Goal: Task Accomplishment & Management: Manage account settings

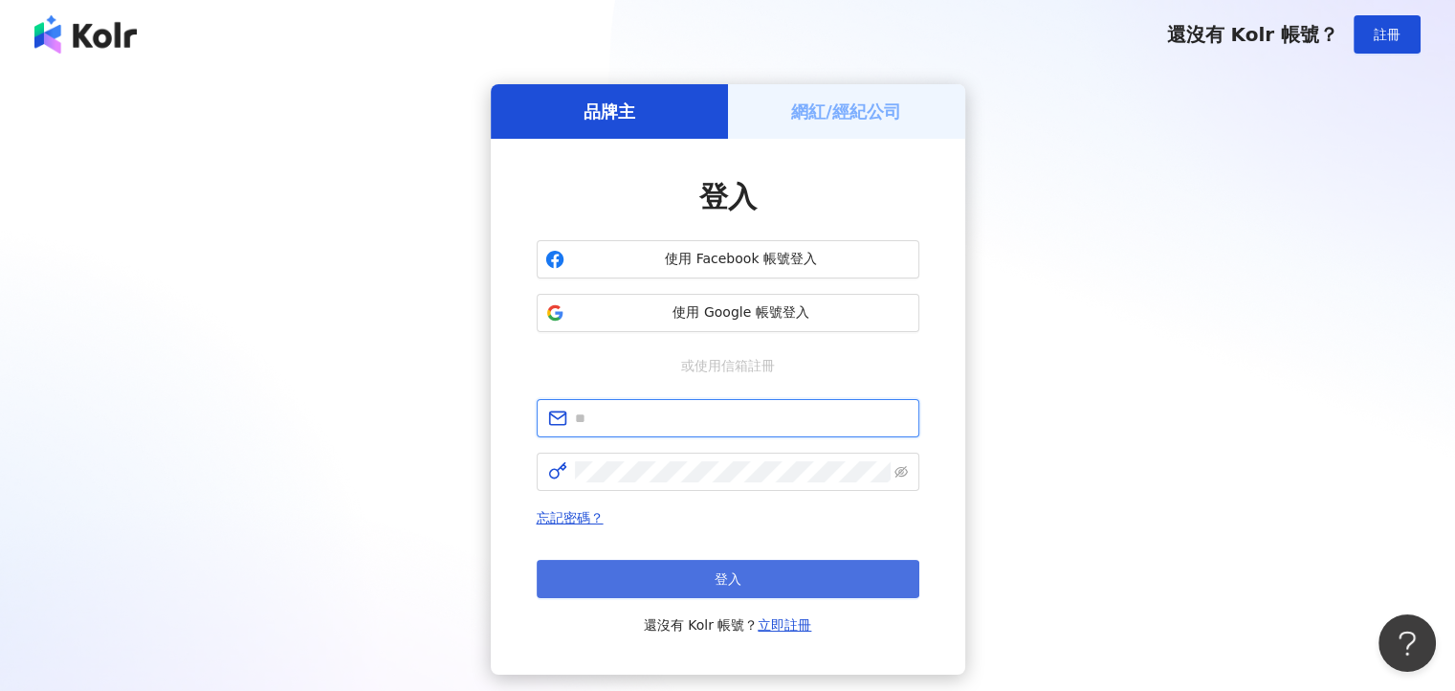
type input "**********"
click at [734, 593] on button "登入" at bounding box center [728, 579] width 383 height 38
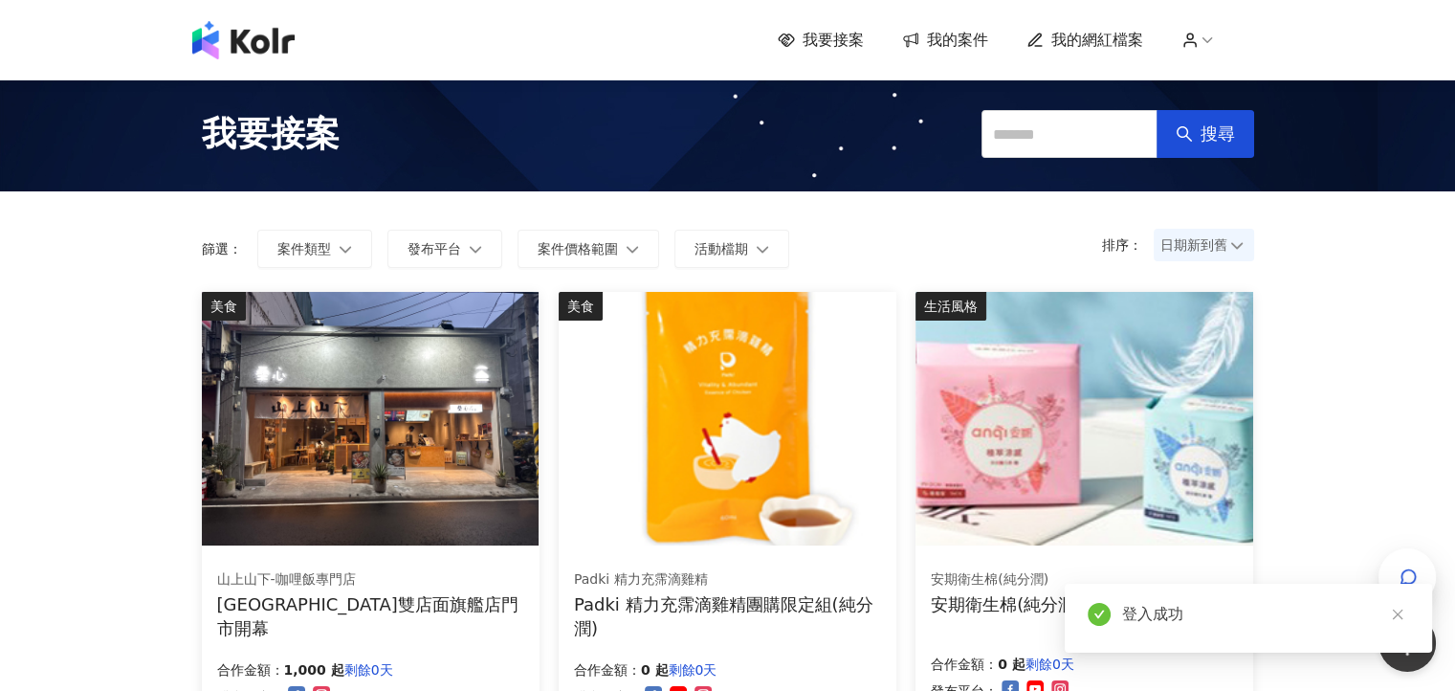
click at [1102, 28] on div "我要接案 我的案件 我的網紅檔案" at bounding box center [728, 40] width 1091 height 38
click at [1095, 34] on span "我的網紅檔案" at bounding box center [1098, 40] width 92 height 21
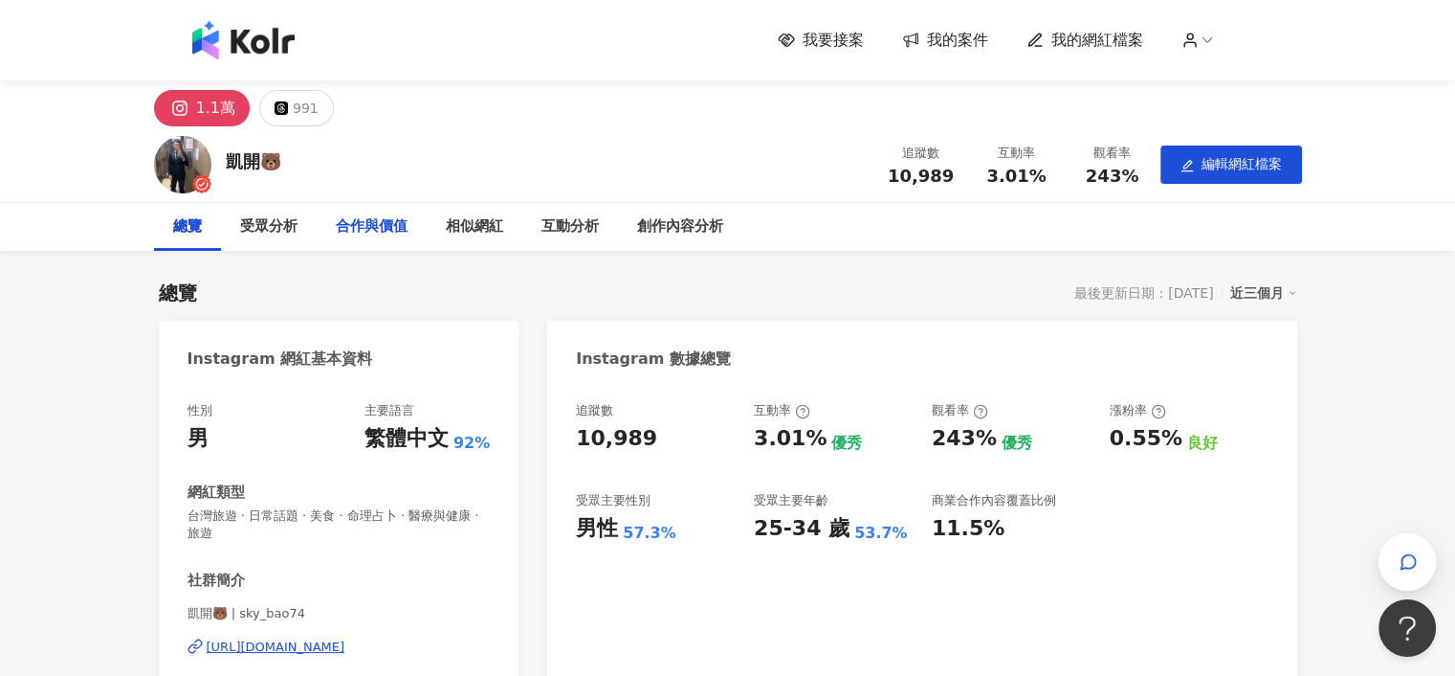
click at [370, 232] on div "合作與價值" at bounding box center [372, 226] width 72 height 23
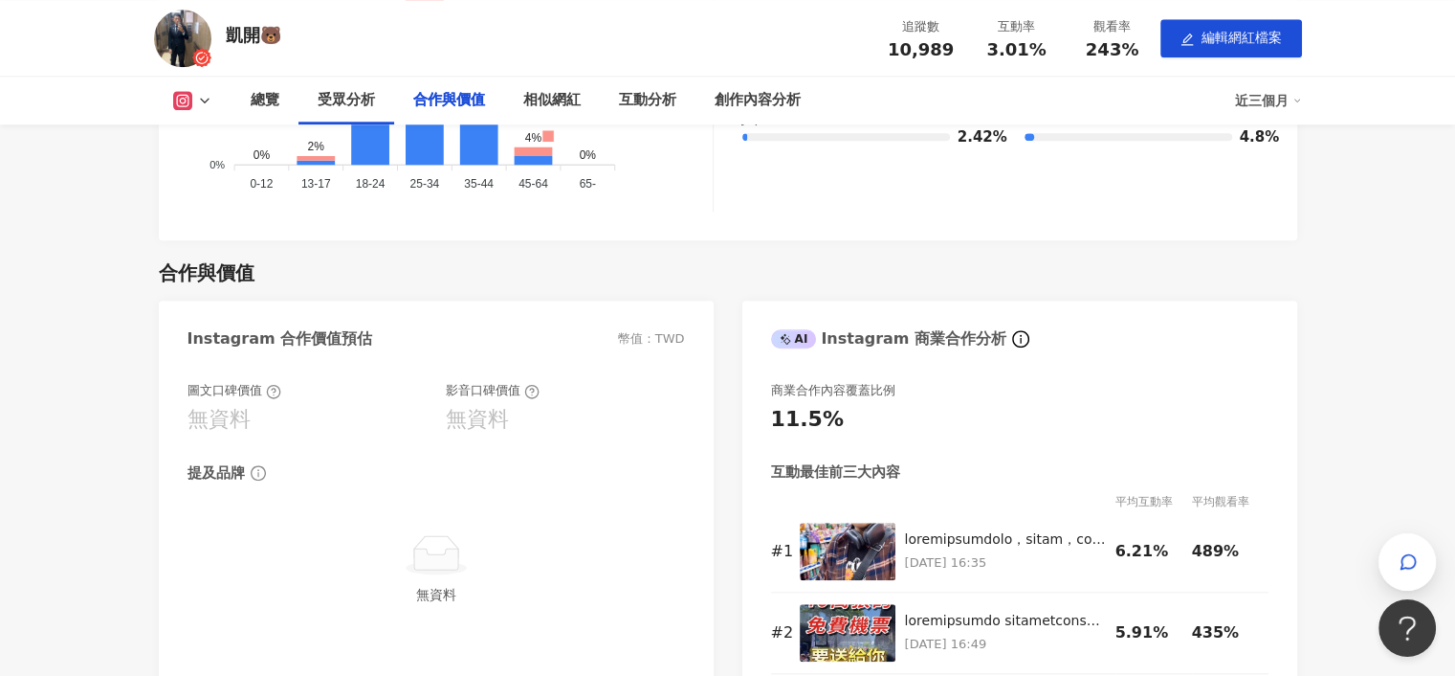
scroll to position [1934, 0]
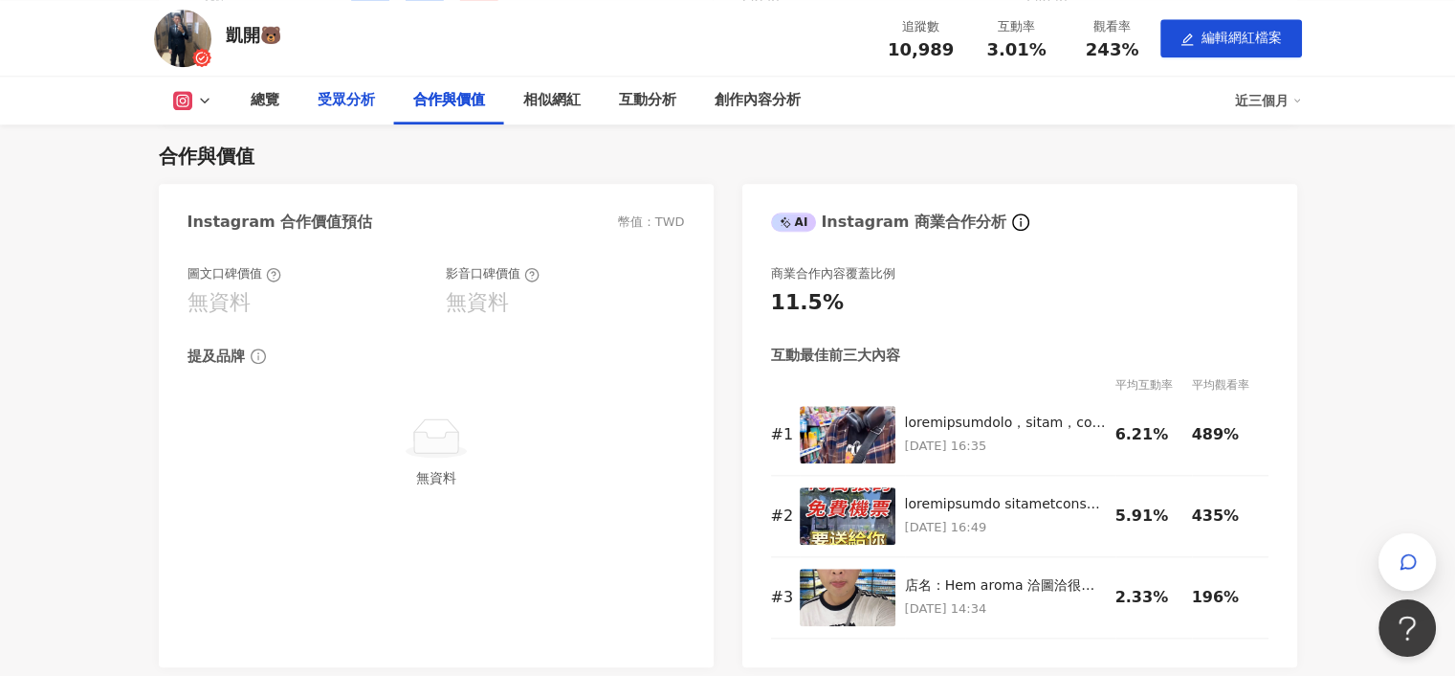
click at [345, 92] on div "受眾分析" at bounding box center [346, 100] width 57 height 23
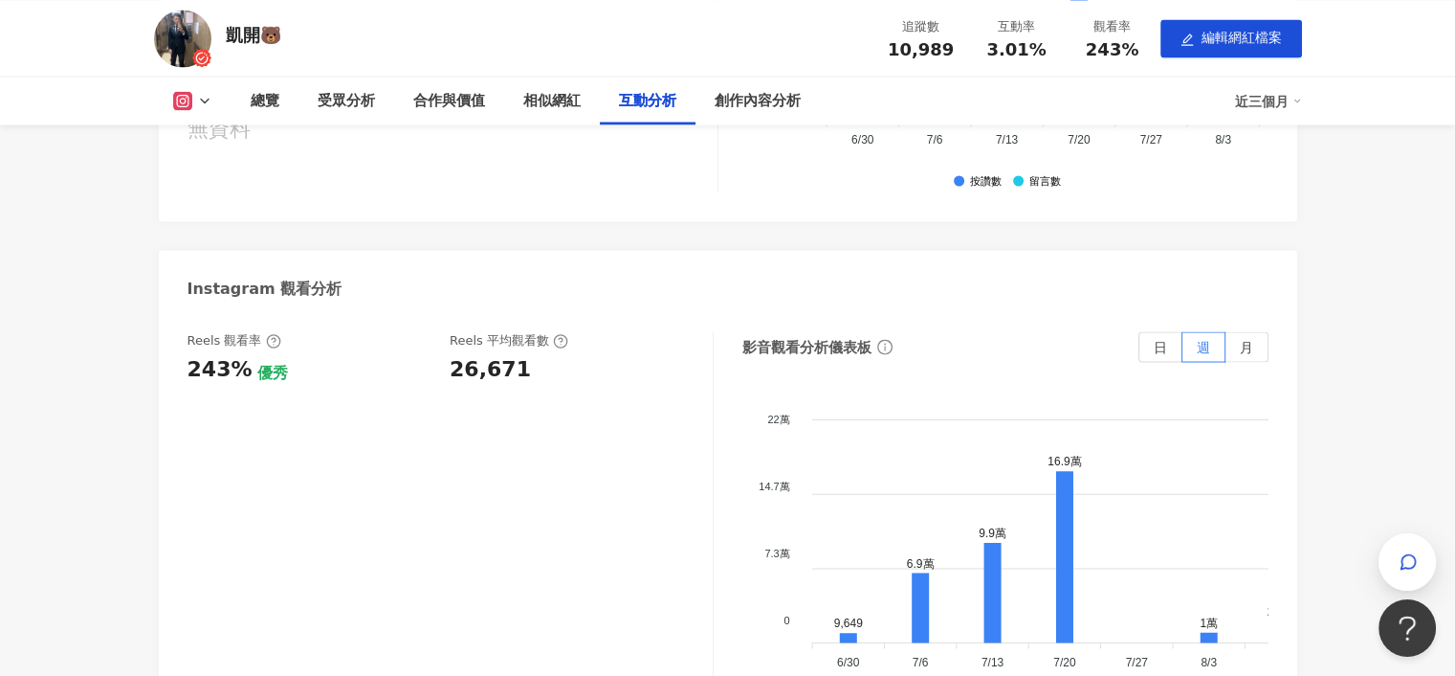
scroll to position [3588, 0]
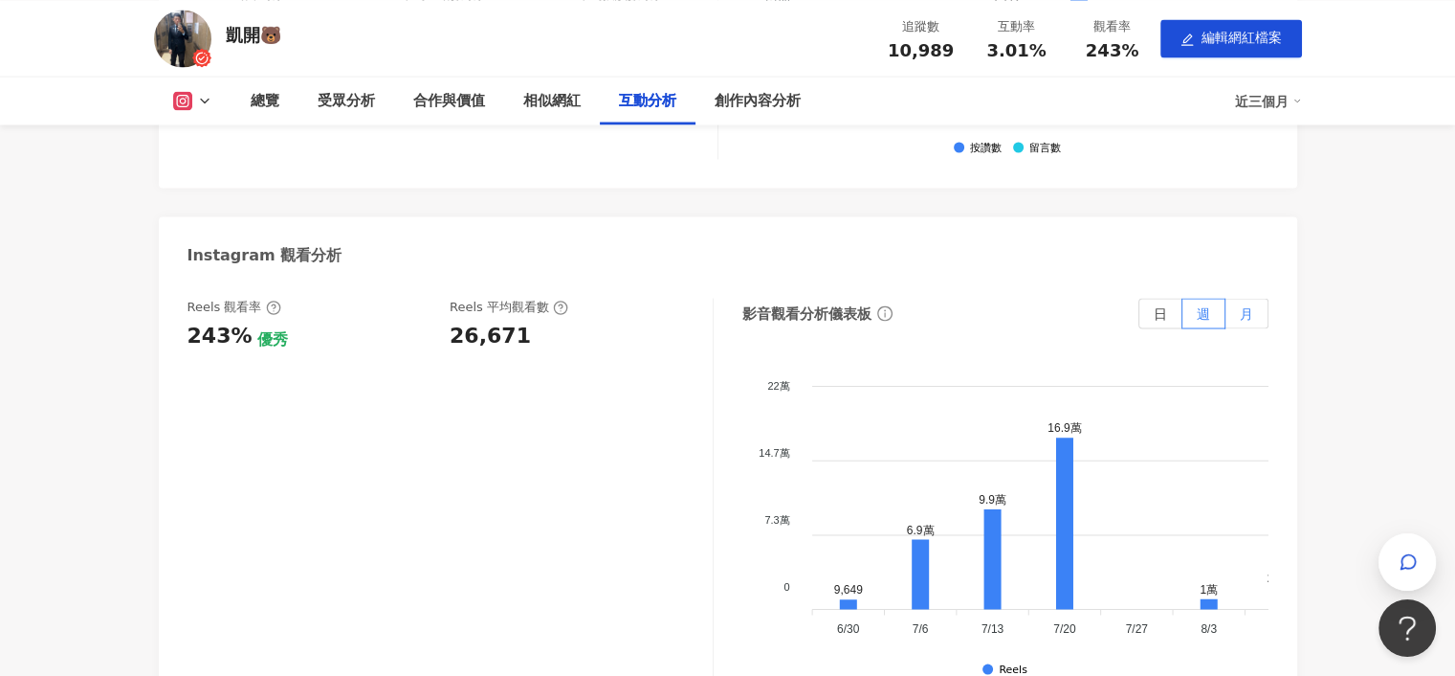
click at [1247, 305] on span "月" at bounding box center [1246, 312] width 13 height 15
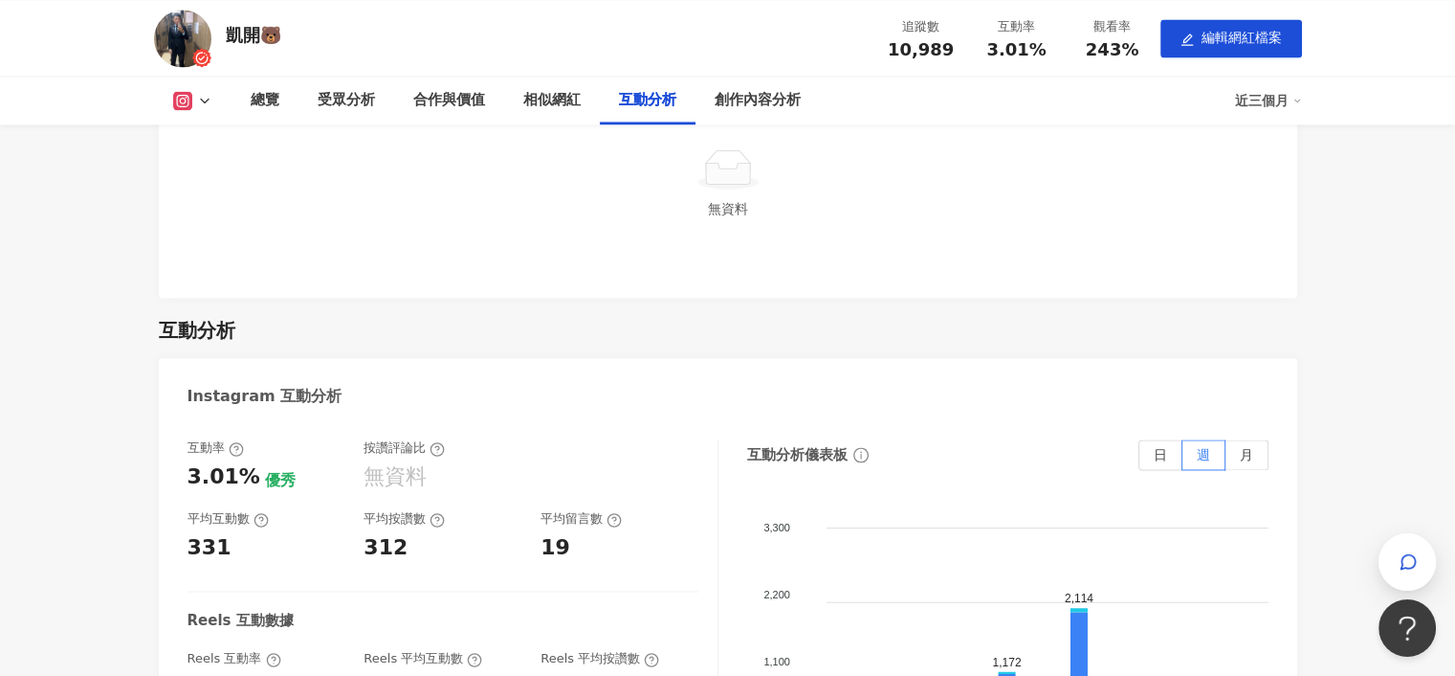
scroll to position [2248, 0]
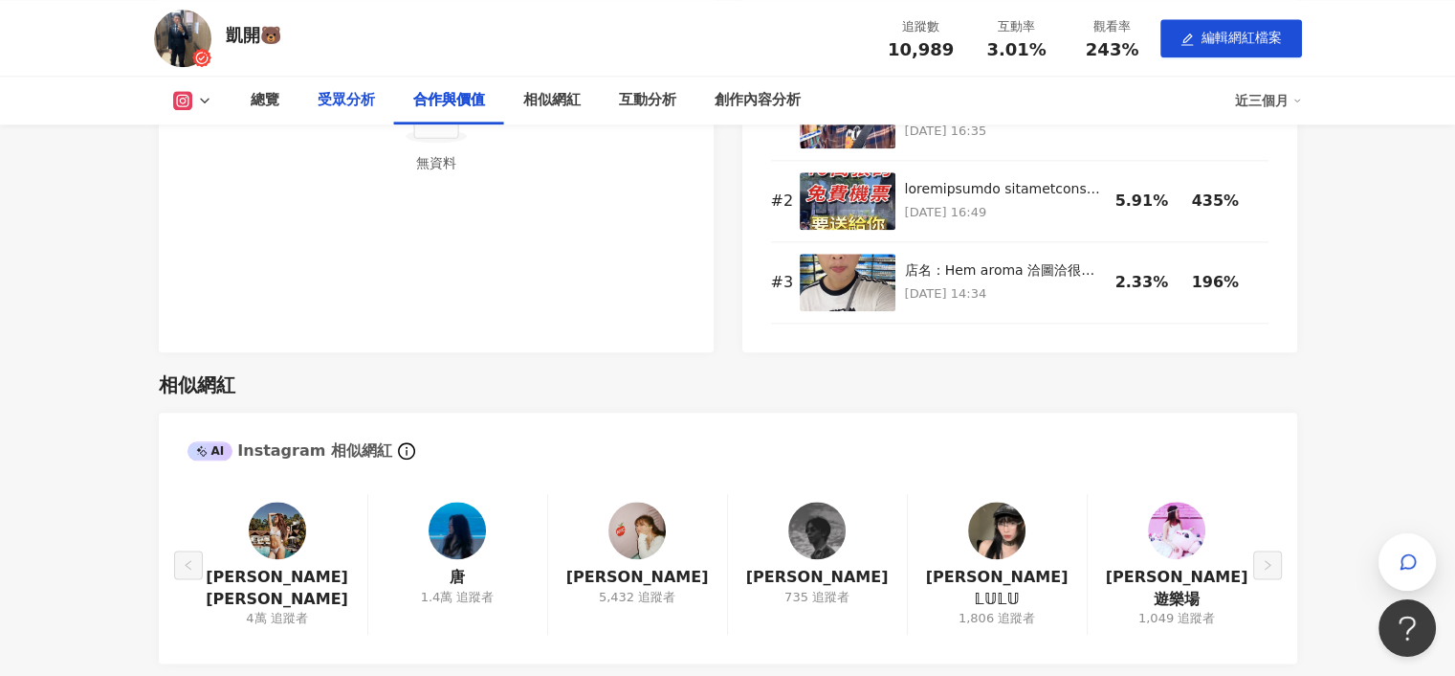
click at [356, 103] on div "受眾分析" at bounding box center [346, 100] width 57 height 23
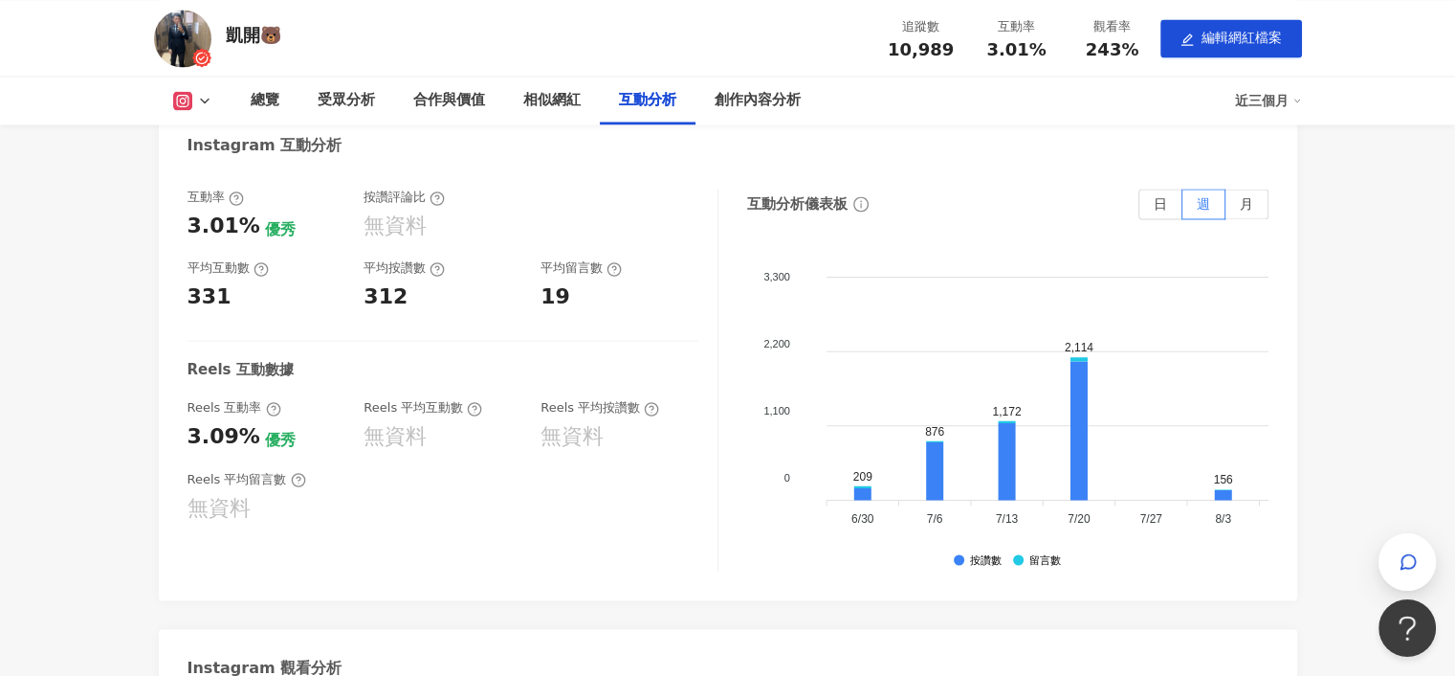
scroll to position [3222, 0]
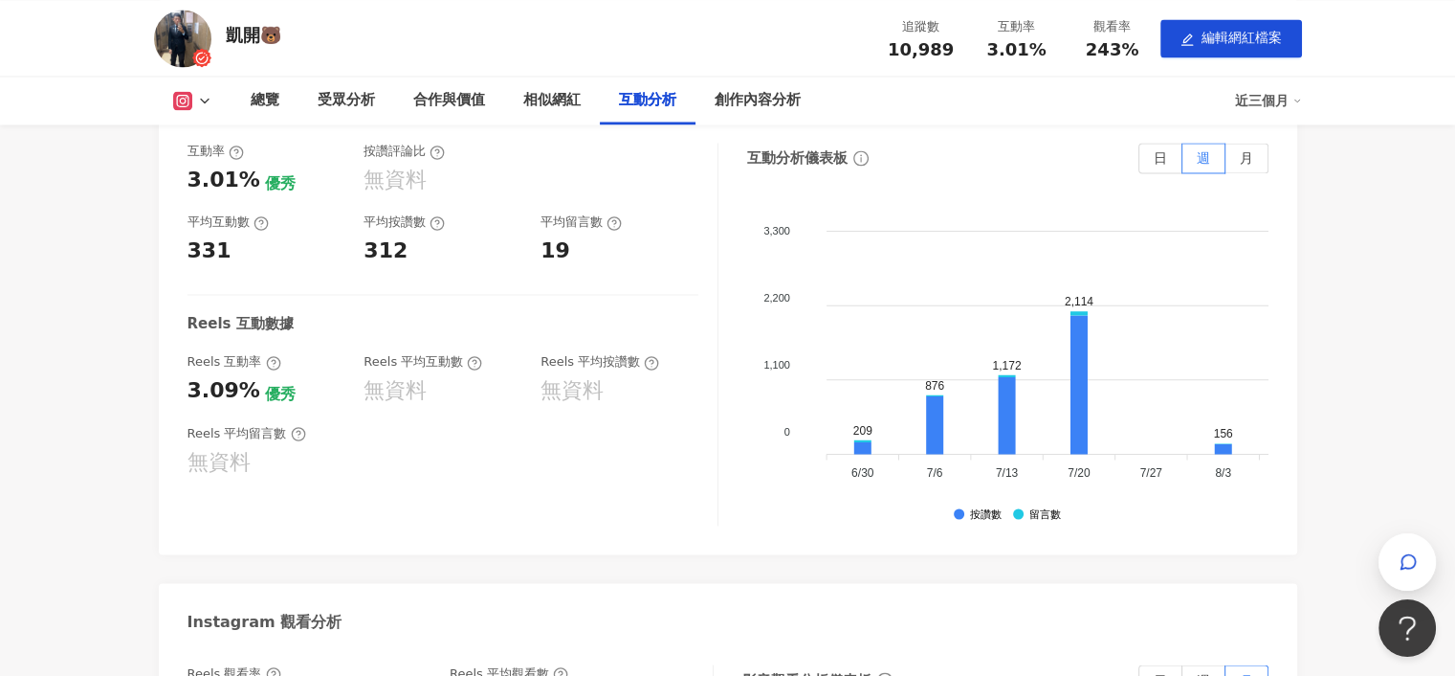
drag, startPoint x: 700, startPoint y: 270, endPoint x: 578, endPoint y: 208, distance: 137.4
click at [700, 270] on div "互動率 3.01% 優秀 按讚評論比 無資料 平均互動數 331 平均按讚數 312 平均留言數 19 Reels 互動數據 Reels 互動率 3.09% …" at bounding box center [453, 334] width 531 height 383
click at [268, 100] on div "總覽" at bounding box center [265, 100] width 29 height 23
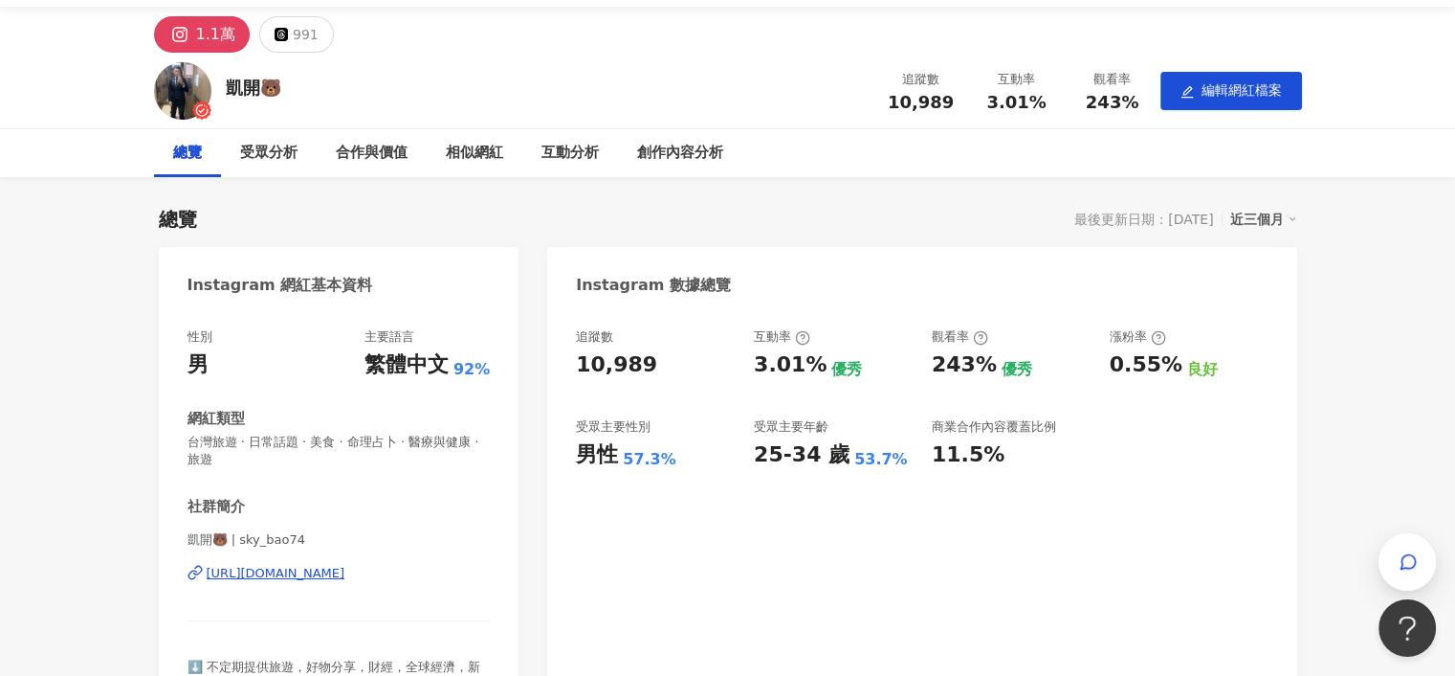
scroll to position [40, 0]
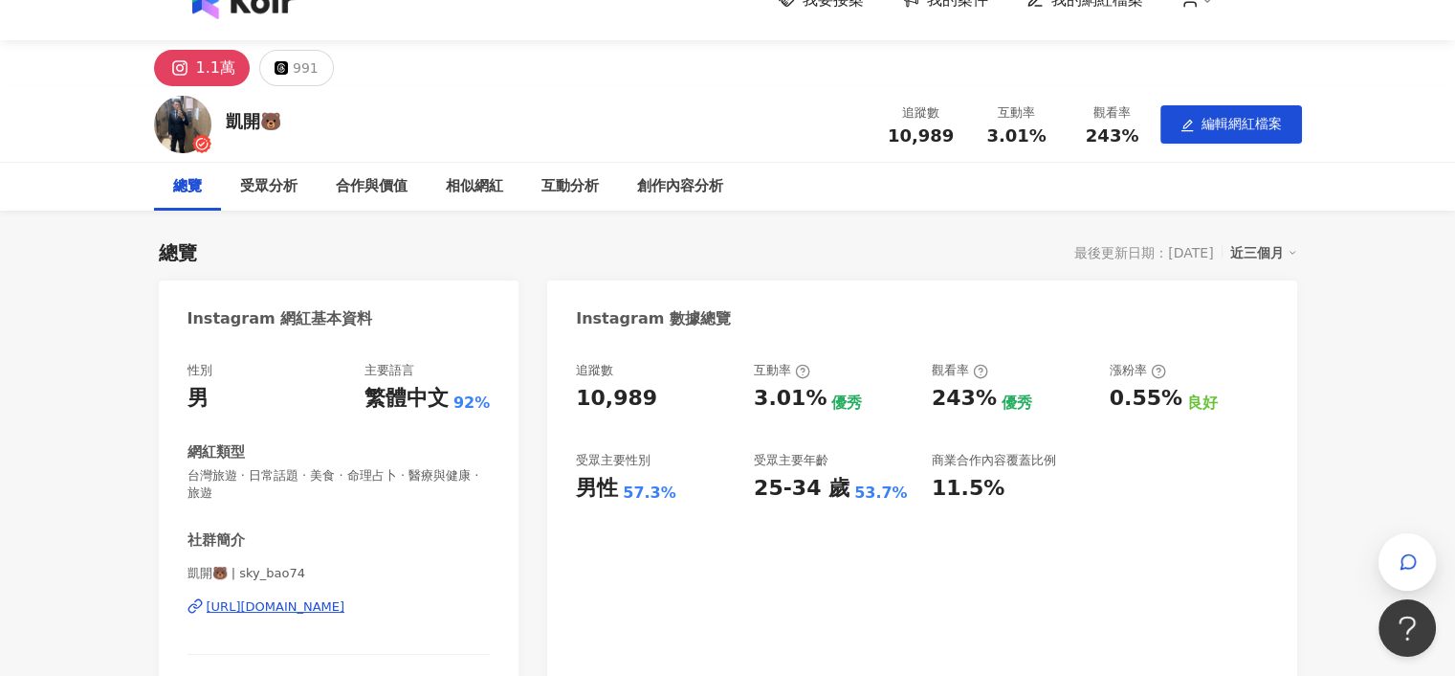
click at [785, 305] on div "Instagram 數據總覽" at bounding box center [921, 311] width 749 height 62
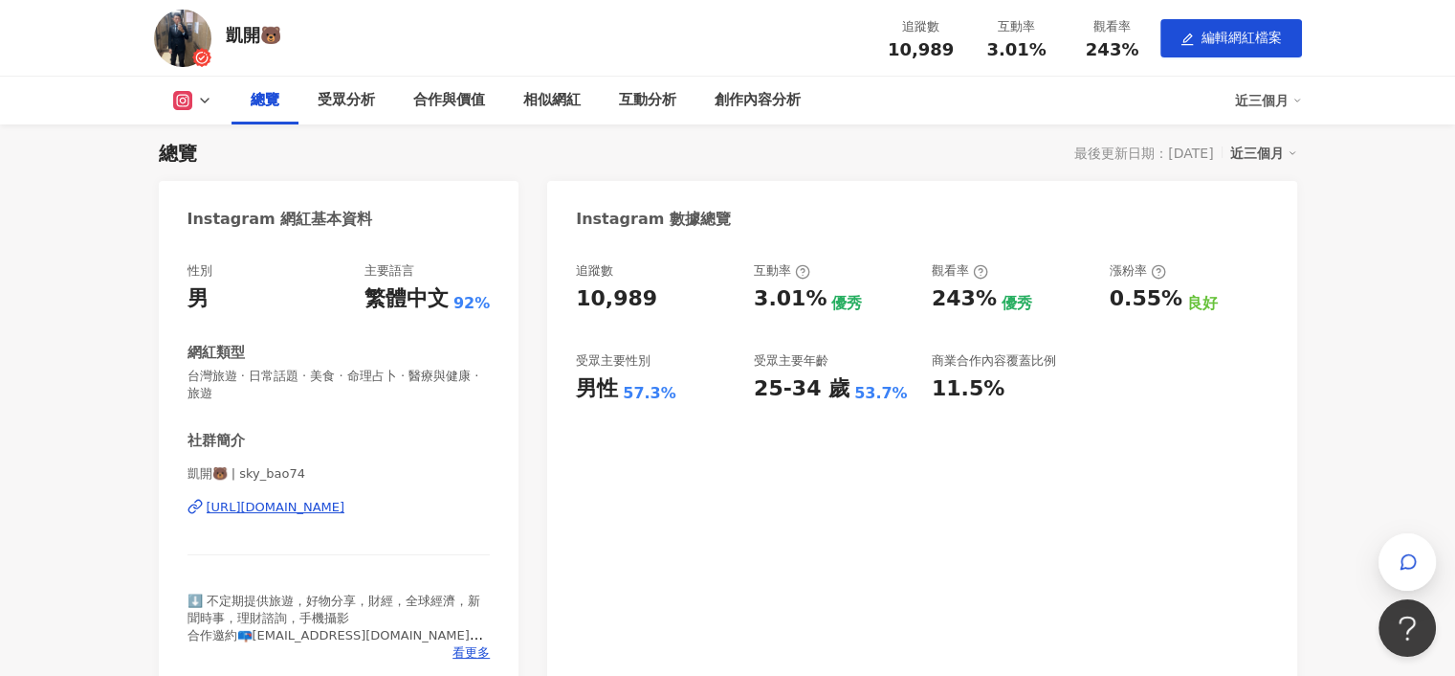
scroll to position [96, 0]
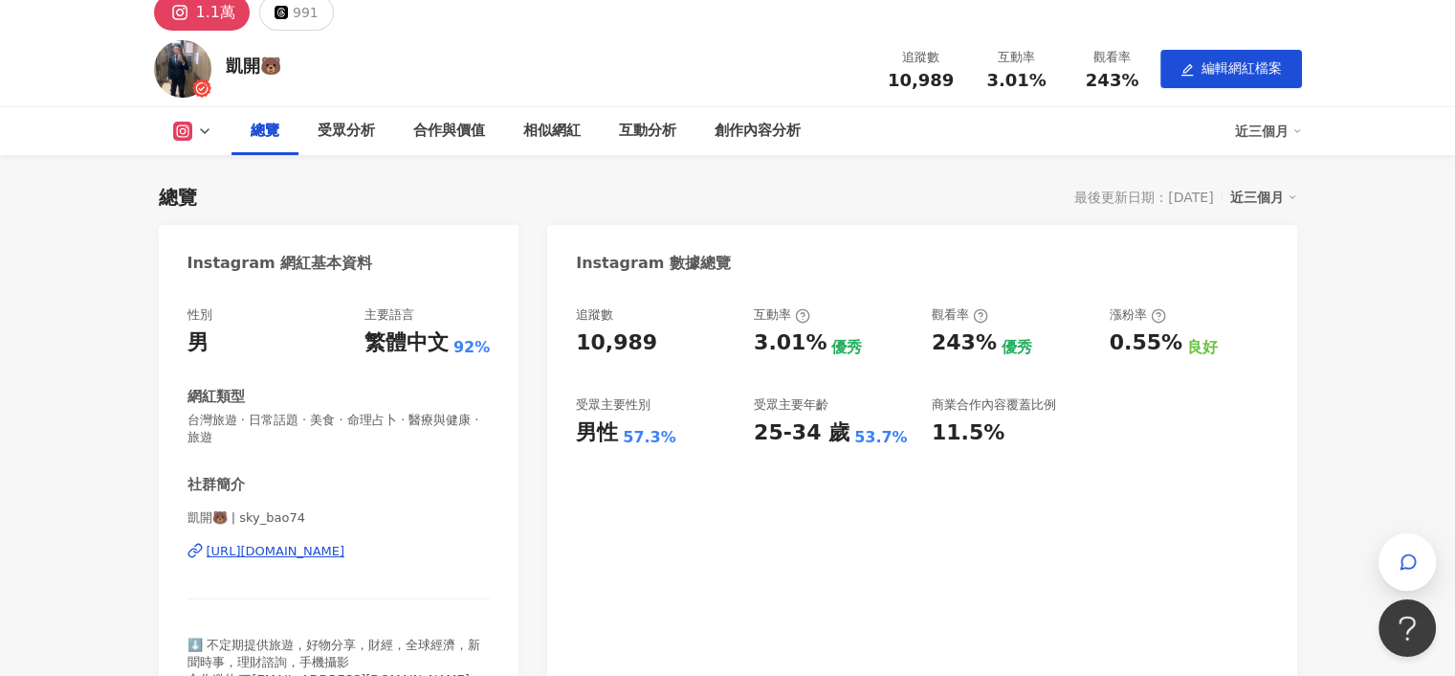
click at [846, 242] on div "Instagram 數據總覽" at bounding box center [921, 256] width 749 height 62
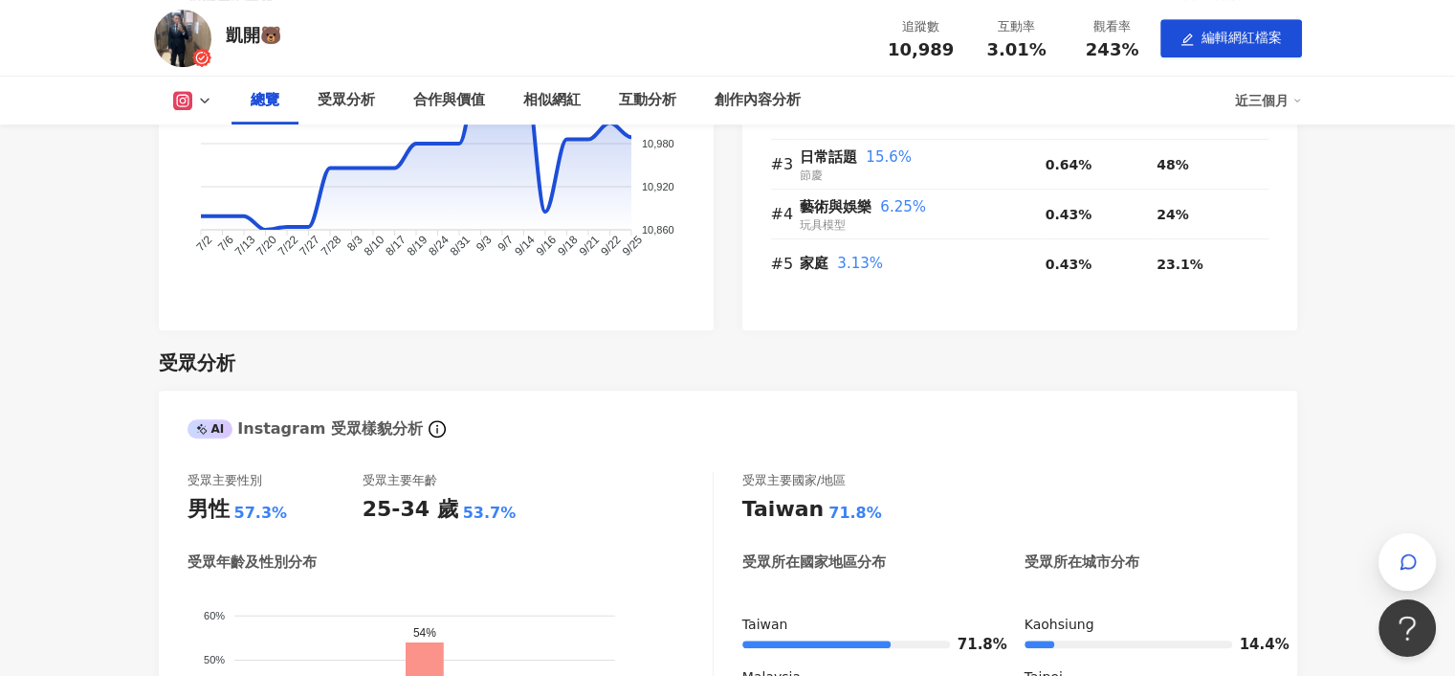
scroll to position [1148, 0]
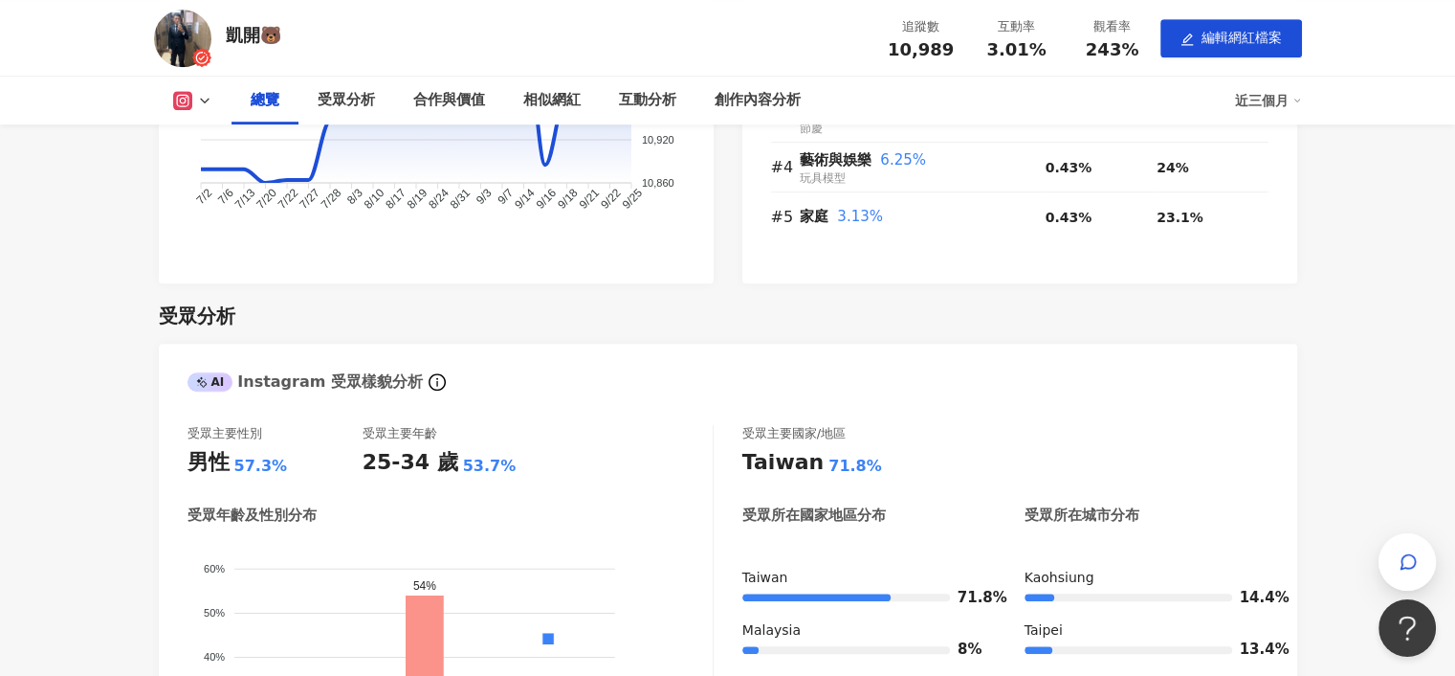
drag, startPoint x: 1320, startPoint y: 386, endPoint x: 1249, endPoint y: 374, distance: 72.7
